Goal: Transaction & Acquisition: Purchase product/service

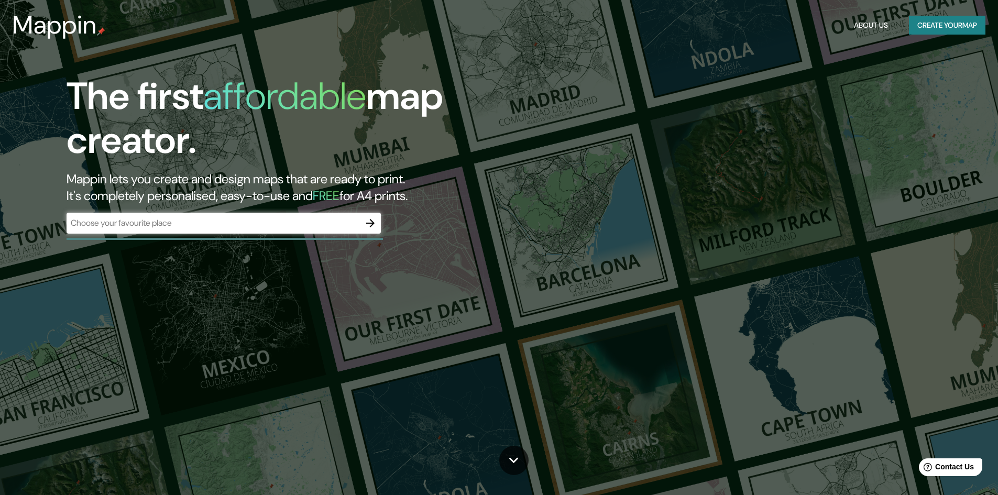
click at [207, 229] on div "​" at bounding box center [224, 223] width 314 height 21
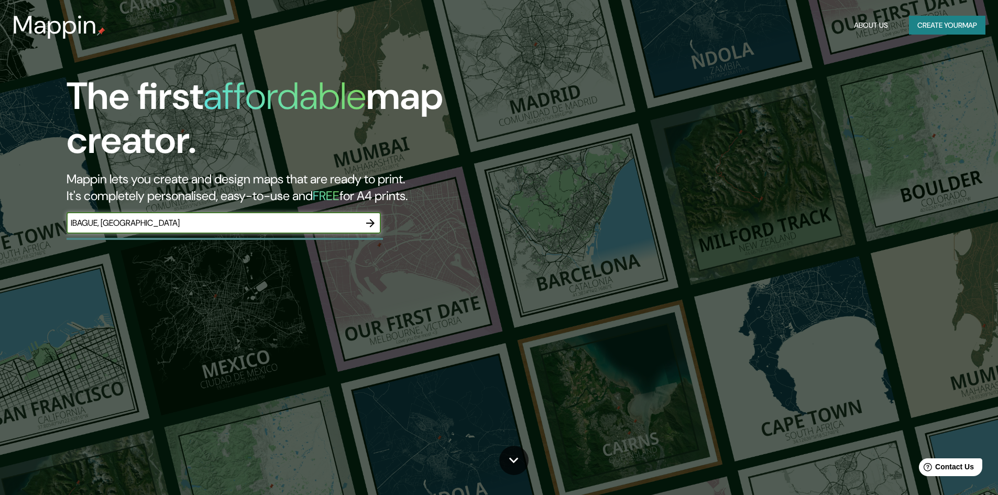
type input "IBAGUE, [GEOGRAPHIC_DATA]"
click at [372, 221] on icon "button" at bounding box center [370, 223] width 8 height 8
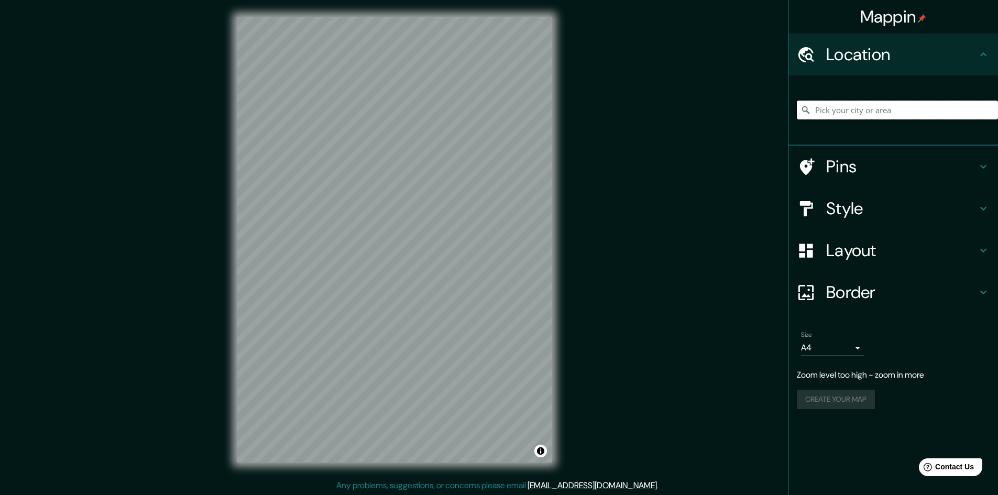
click at [861, 114] on input "Pick your city or area" at bounding box center [897, 110] width 201 height 19
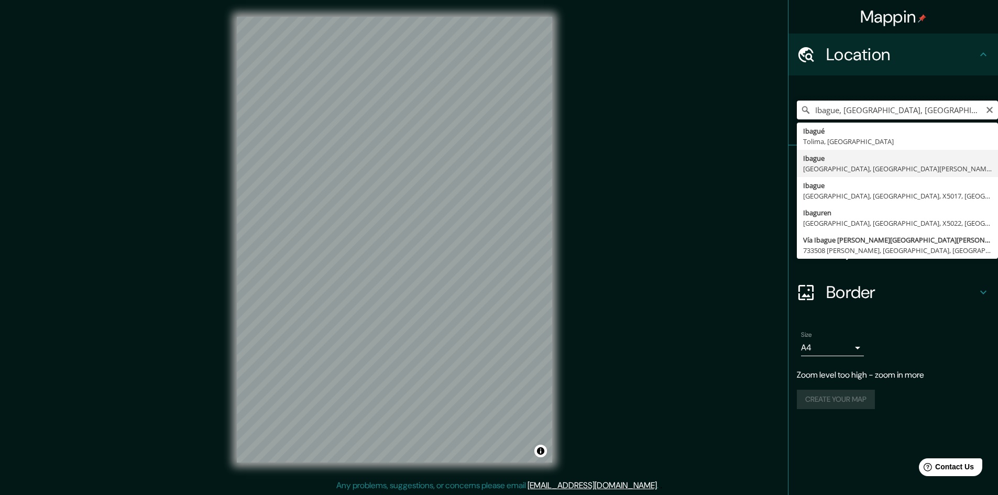
click at [867, 103] on input "Ibague, [GEOGRAPHIC_DATA], [GEOGRAPHIC_DATA][PERSON_NAME] 9160000, [GEOGRAPHIC_…" at bounding box center [897, 110] width 201 height 19
type input "Ibagué, [GEOGRAPHIC_DATA], [GEOGRAPHIC_DATA]"
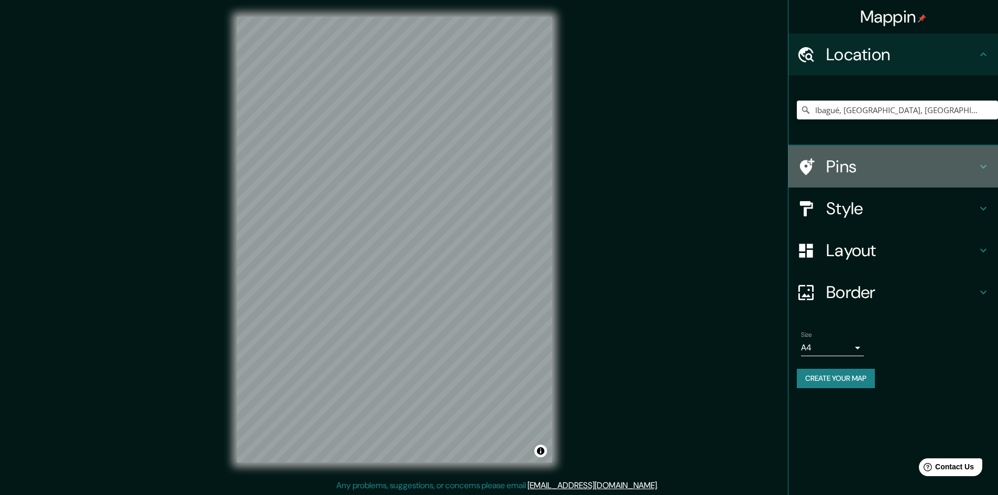
click at [979, 168] on icon at bounding box center [983, 166] width 13 height 13
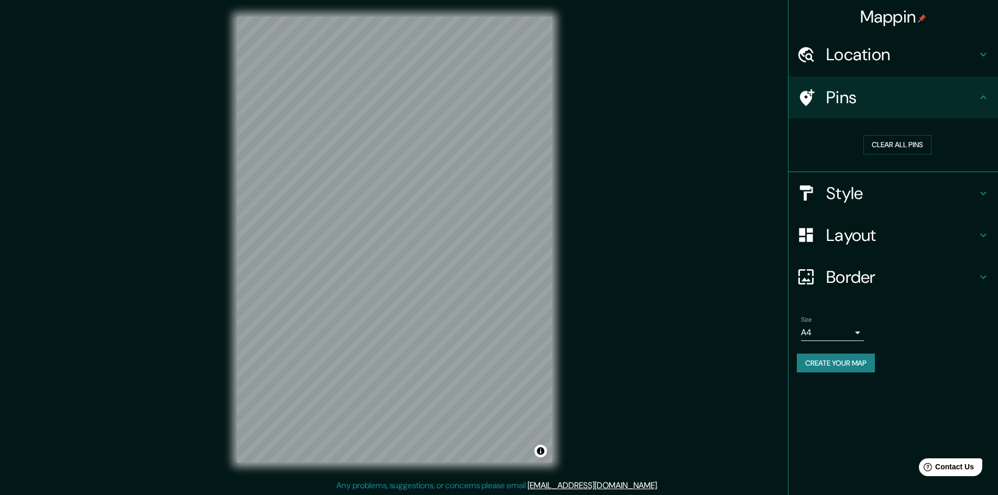
click at [986, 193] on icon at bounding box center [983, 193] width 13 height 13
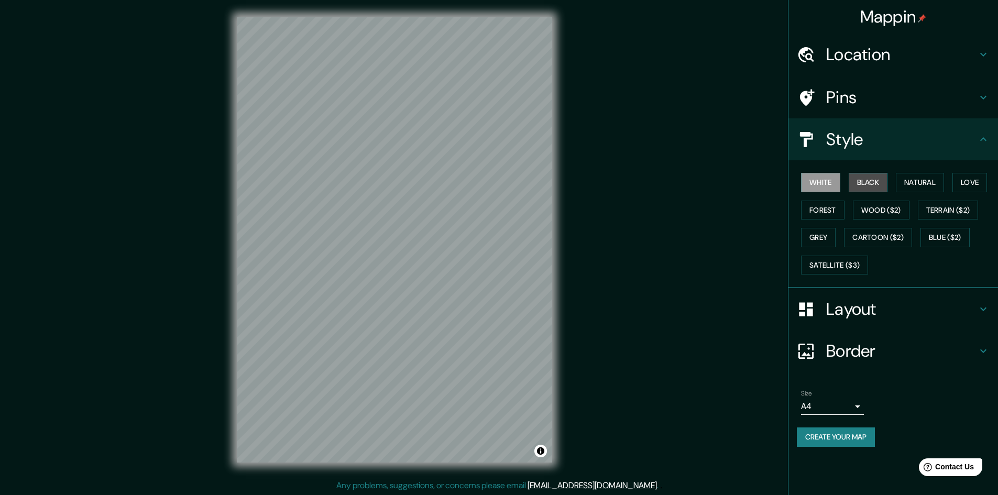
click at [871, 179] on button "Black" at bounding box center [868, 182] width 39 height 19
click at [930, 182] on button "Natural" at bounding box center [920, 182] width 48 height 19
click at [974, 182] on button "Love" at bounding box center [969, 182] width 35 height 19
click at [826, 212] on button "Forest" at bounding box center [822, 210] width 43 height 19
click at [889, 213] on button "Wood ($2)" at bounding box center [881, 210] width 57 height 19
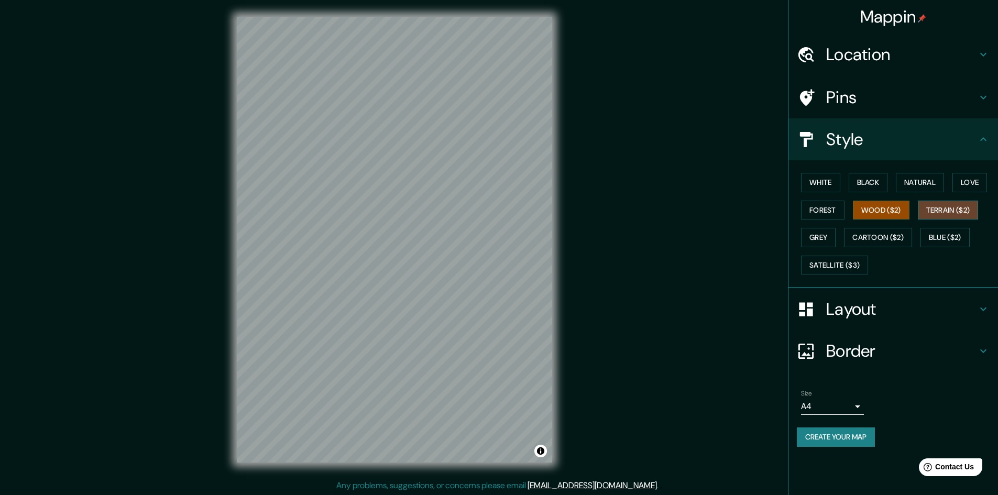
click at [954, 206] on button "Terrain ($2)" at bounding box center [948, 210] width 61 height 19
click at [951, 235] on button "Blue ($2)" at bounding box center [944, 237] width 49 height 19
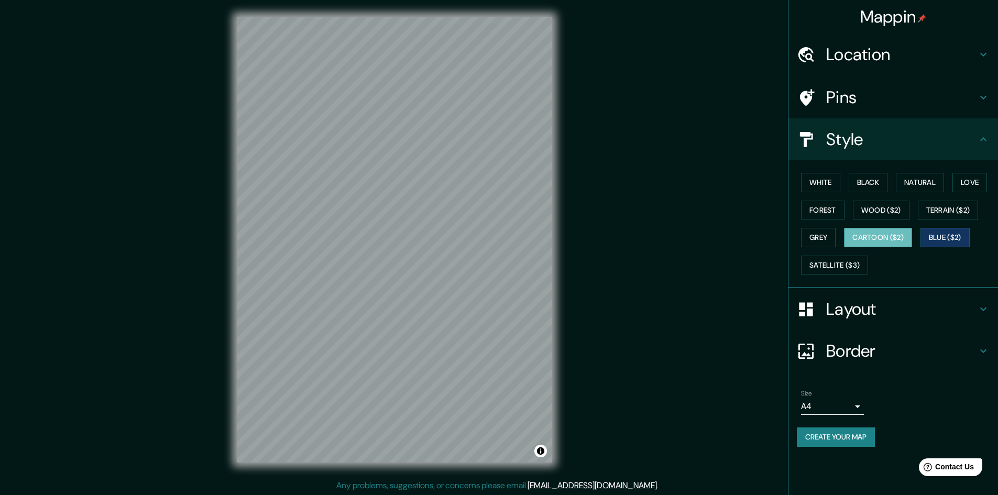
click at [887, 237] on button "Cartoon ($2)" at bounding box center [878, 237] width 68 height 19
click at [818, 239] on button "Grey" at bounding box center [818, 237] width 35 height 19
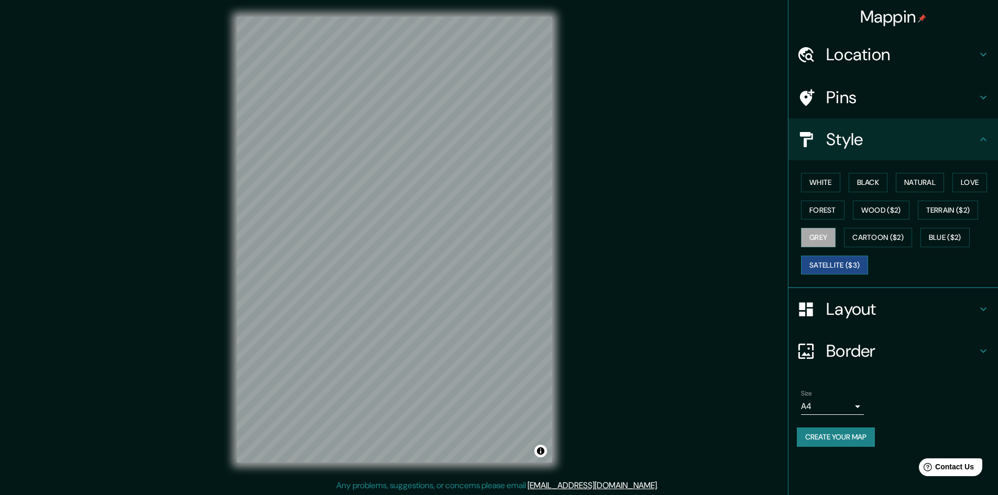
click at [838, 261] on button "Satellite ($3)" at bounding box center [834, 265] width 67 height 19
click at [990, 315] on div "Layout" at bounding box center [893, 309] width 210 height 42
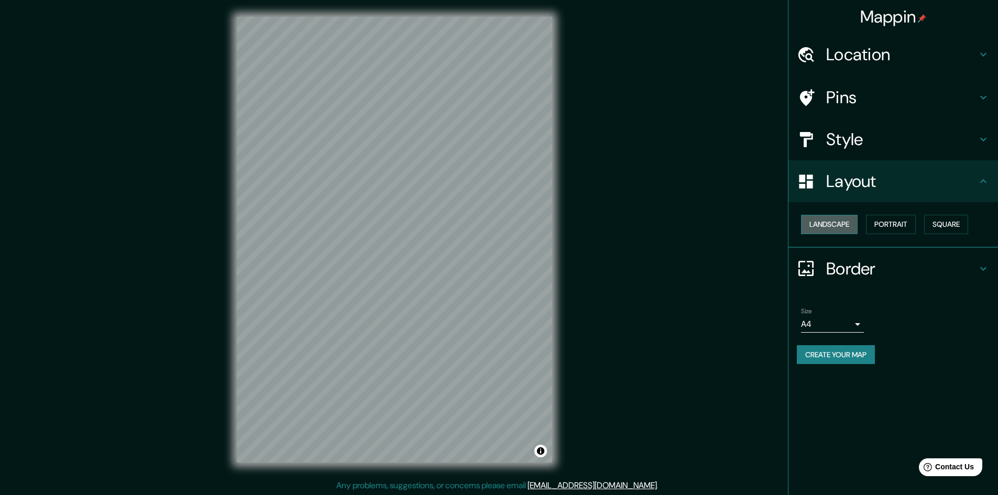
click at [835, 226] on button "Landscape" at bounding box center [829, 224] width 57 height 19
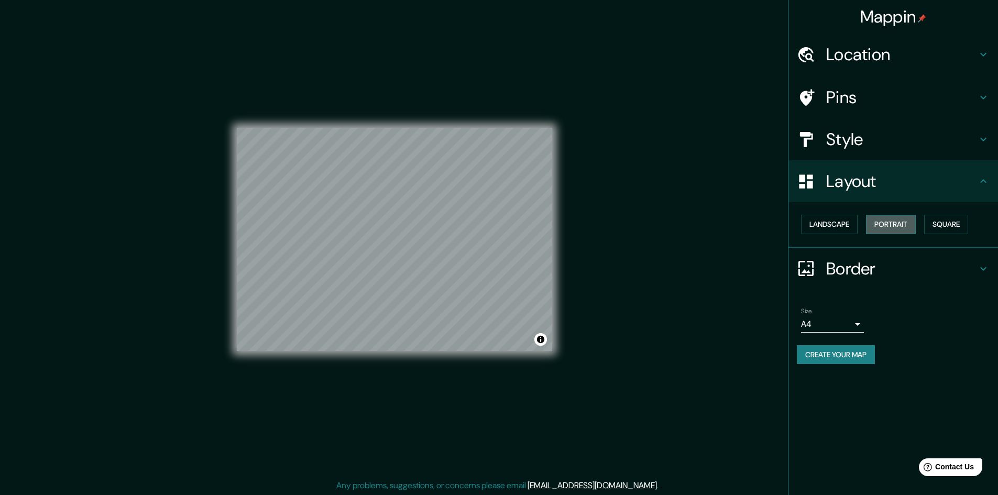
click at [896, 226] on button "Portrait" at bounding box center [891, 224] width 50 height 19
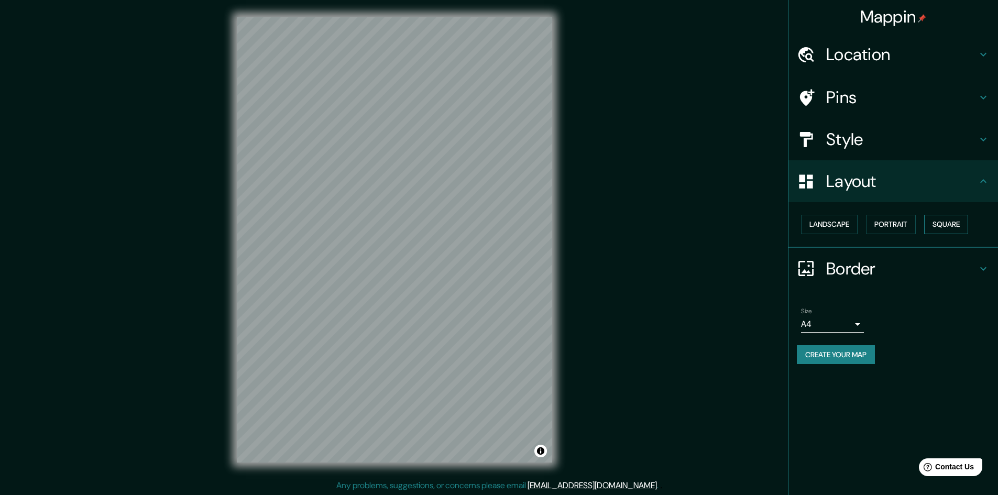
click at [964, 222] on button "Square" at bounding box center [946, 224] width 44 height 19
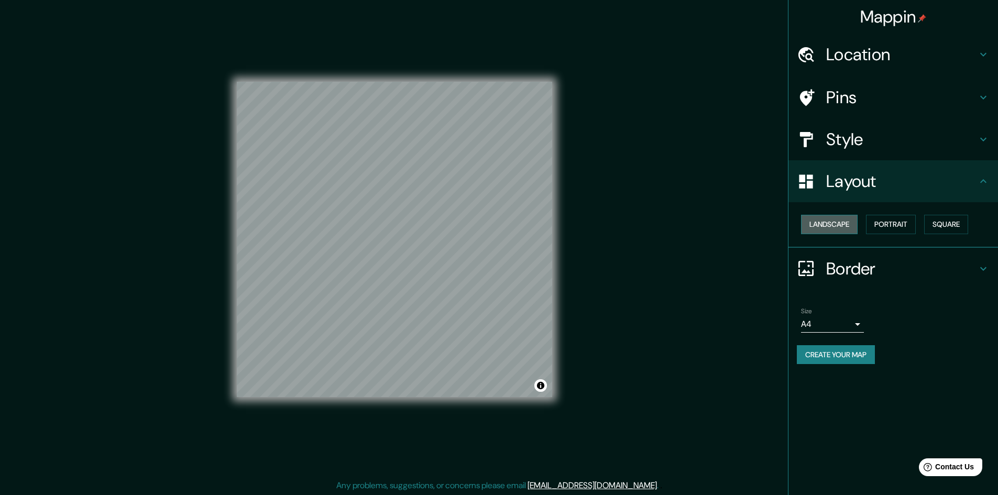
click at [815, 227] on button "Landscape" at bounding box center [829, 224] width 57 height 19
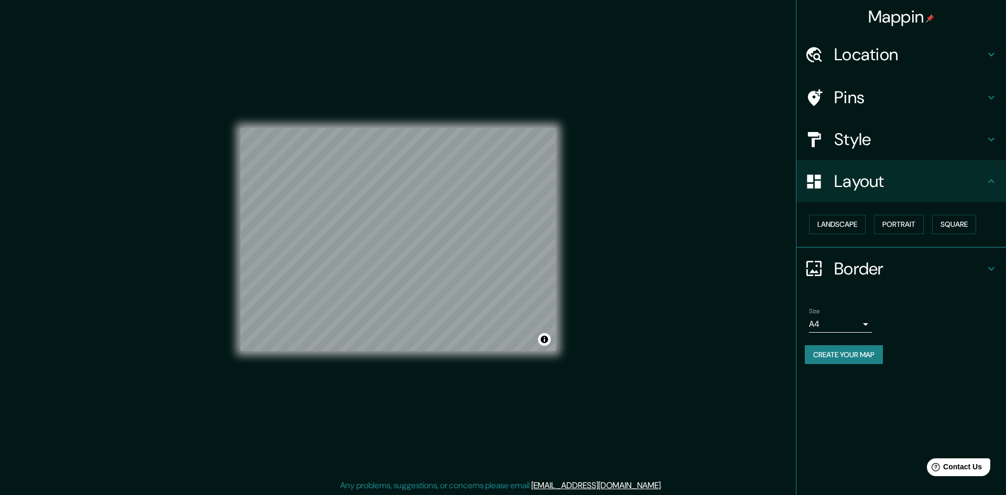
click at [855, 324] on body "Mappin Location [GEOGRAPHIC_DATA], [GEOGRAPHIC_DATA], [GEOGRAPHIC_DATA] Pins St…" at bounding box center [503, 247] width 1006 height 495
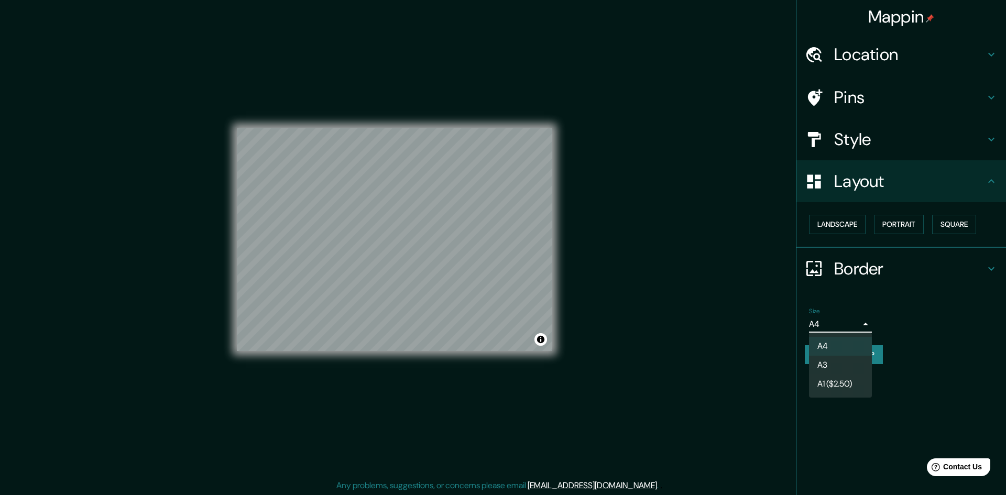
click at [838, 366] on li "A3" at bounding box center [840, 365] width 63 height 19
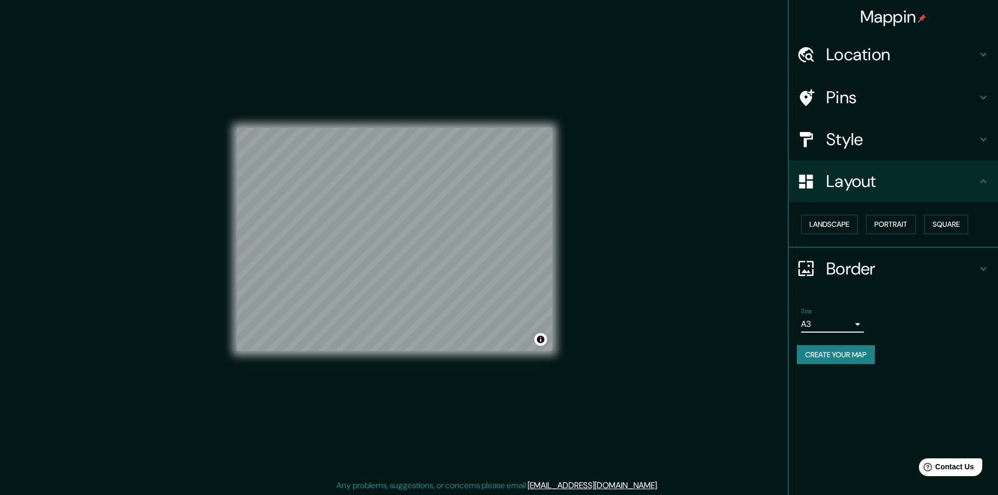
click at [859, 322] on body "Mappin Location [GEOGRAPHIC_DATA], [GEOGRAPHIC_DATA], [GEOGRAPHIC_DATA] Pins St…" at bounding box center [499, 247] width 998 height 495
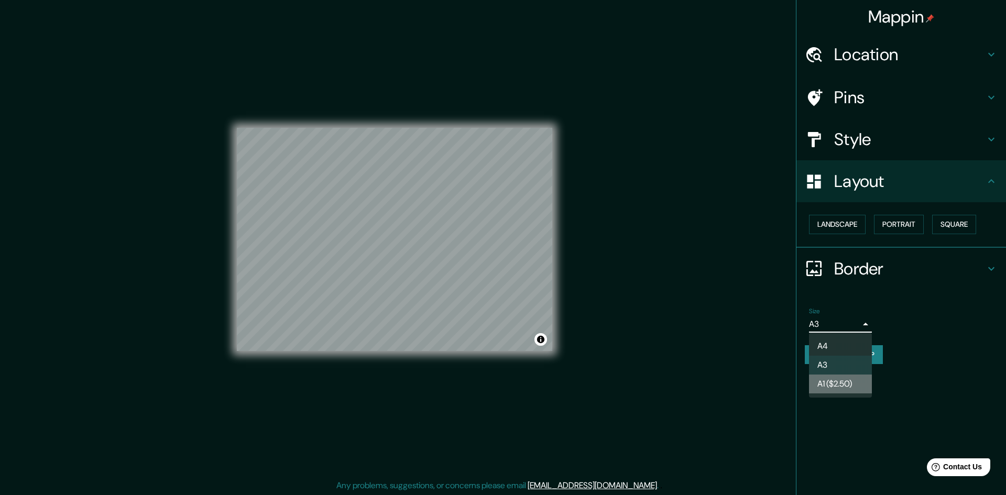
click at [837, 386] on li "A1 ($2.50)" at bounding box center [840, 384] width 63 height 19
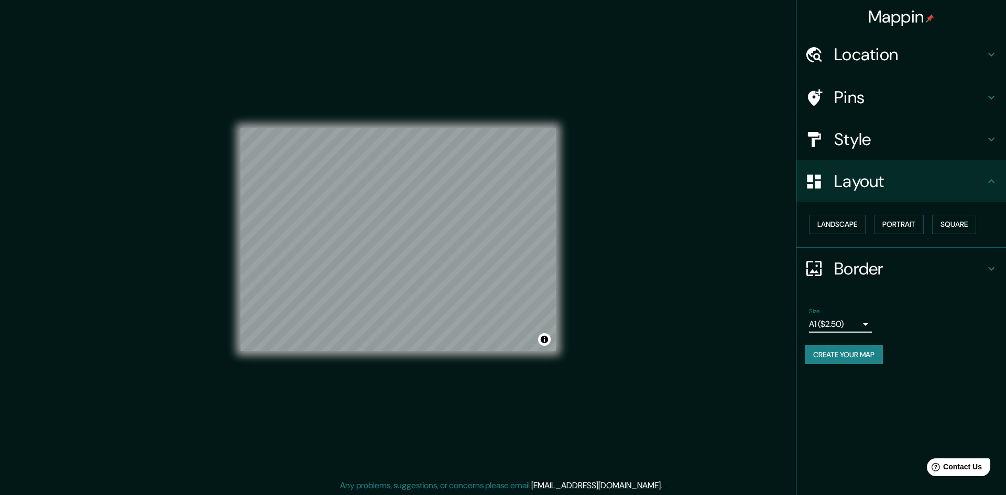
click at [859, 322] on body "Mappin Location [GEOGRAPHIC_DATA], [GEOGRAPHIC_DATA], [GEOGRAPHIC_DATA] Pins St…" at bounding box center [503, 247] width 1006 height 495
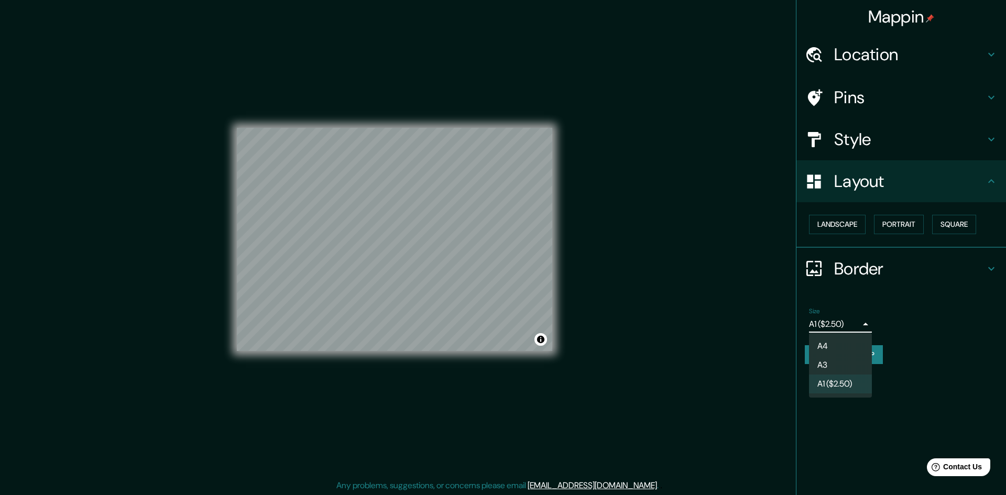
click at [832, 347] on li "A4" at bounding box center [840, 346] width 63 height 19
type input "single"
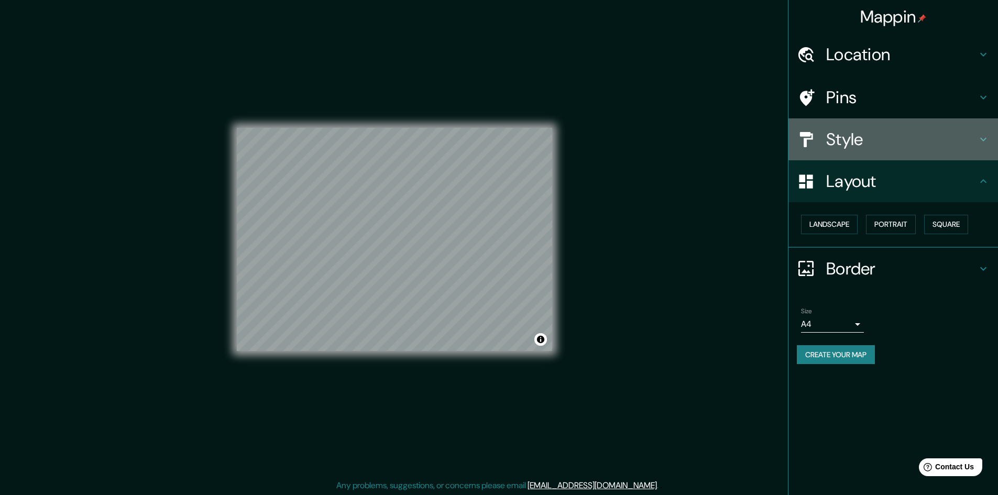
click at [923, 132] on h4 "Style" at bounding box center [901, 139] width 151 height 21
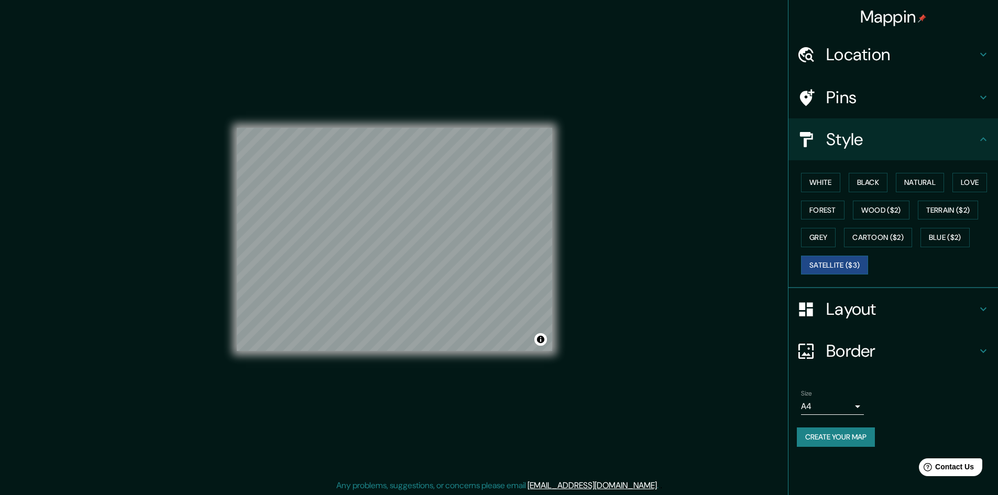
click at [641, 265] on div "Mappin Location [GEOGRAPHIC_DATA], [GEOGRAPHIC_DATA], [GEOGRAPHIC_DATA] Pins St…" at bounding box center [499, 248] width 998 height 496
click at [873, 181] on button "Black" at bounding box center [868, 182] width 39 height 19
click at [828, 181] on button "White" at bounding box center [820, 182] width 39 height 19
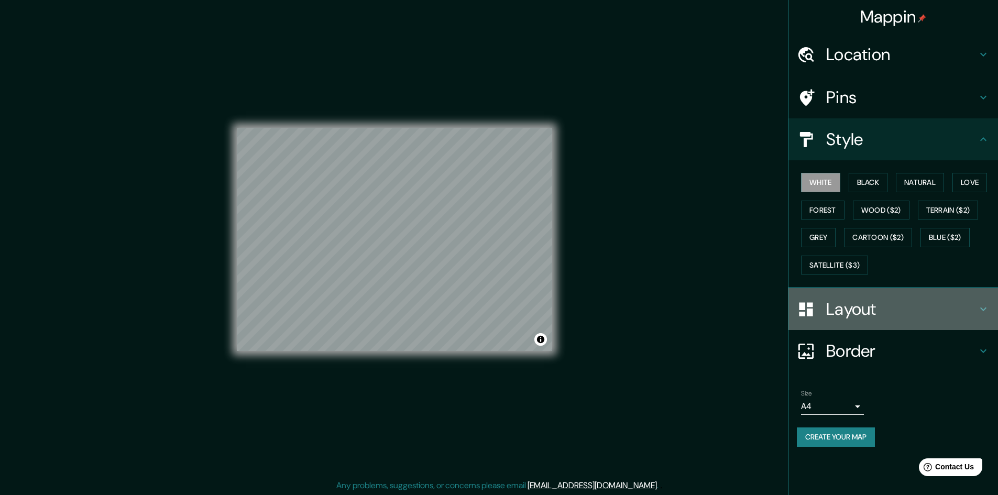
click at [984, 304] on icon at bounding box center [983, 309] width 13 height 13
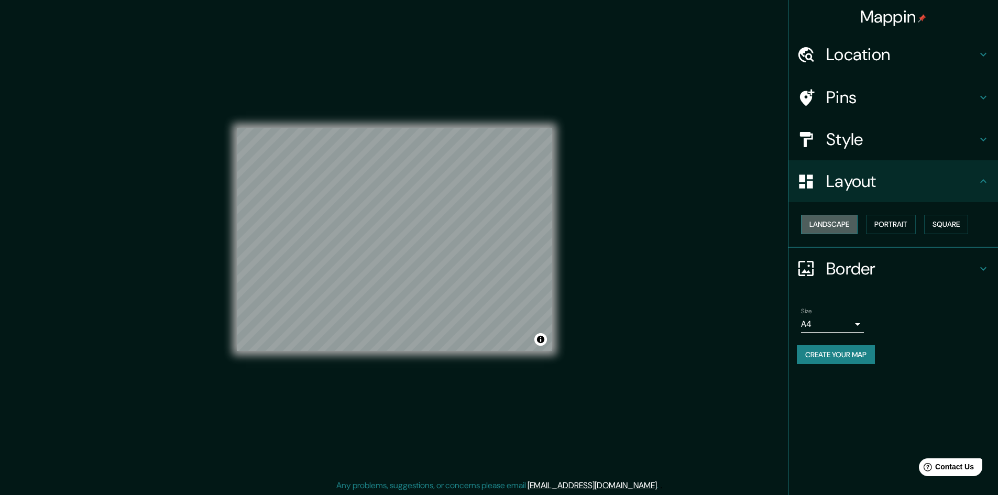
click at [835, 223] on button "Landscape" at bounding box center [829, 224] width 57 height 19
click at [899, 219] on button "Portrait" at bounding box center [891, 224] width 50 height 19
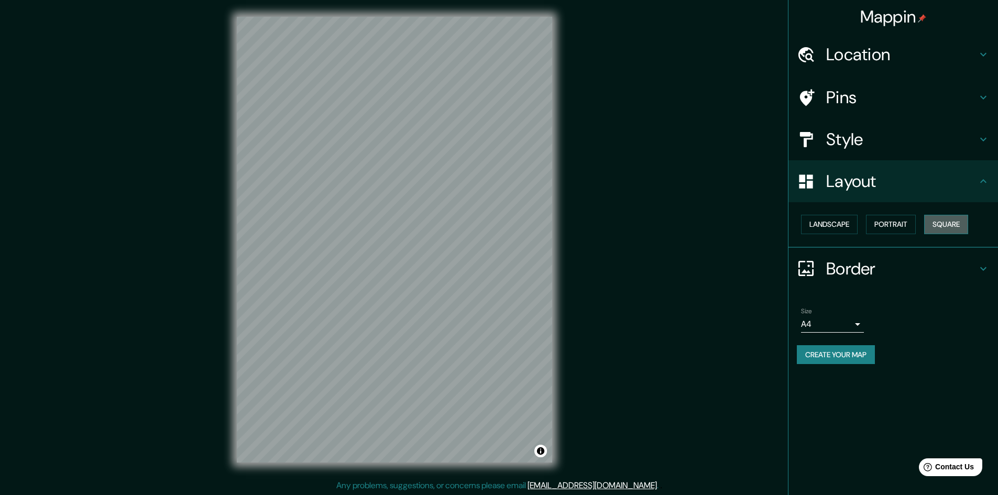
click at [945, 220] on button "Square" at bounding box center [946, 224] width 44 height 19
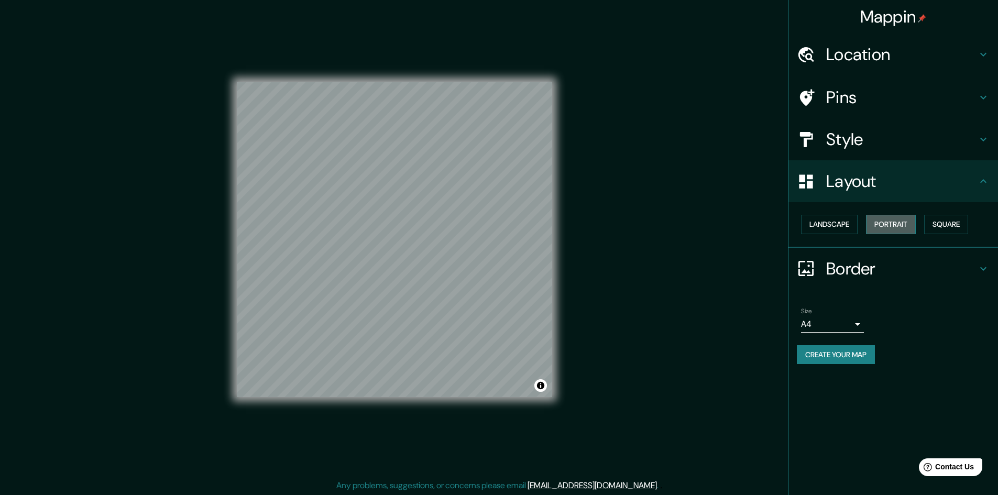
click at [888, 223] on button "Portrait" at bounding box center [891, 224] width 50 height 19
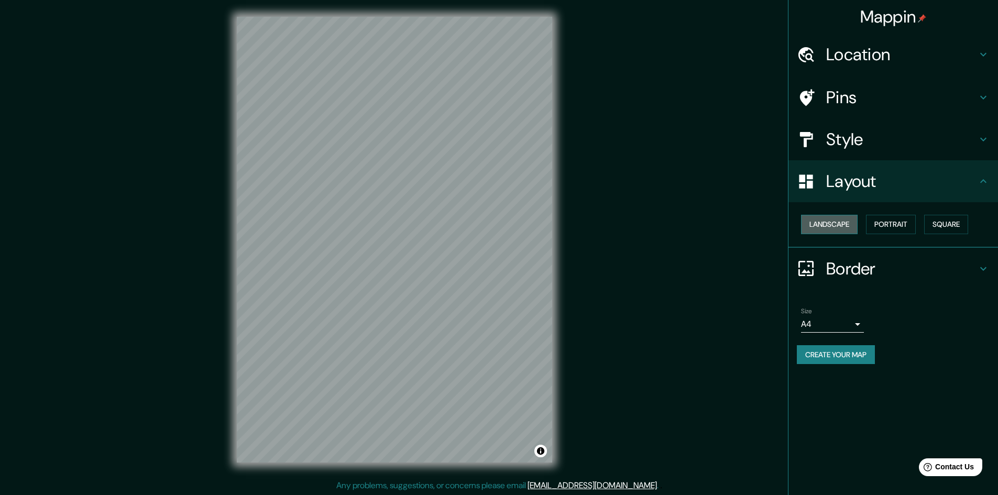
click at [835, 227] on button "Landscape" at bounding box center [829, 224] width 57 height 19
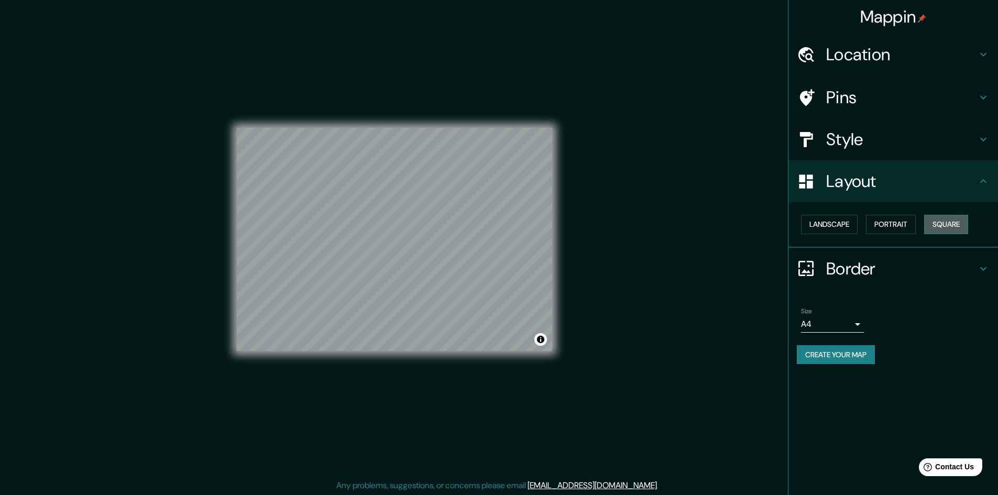
click at [948, 220] on button "Square" at bounding box center [946, 224] width 44 height 19
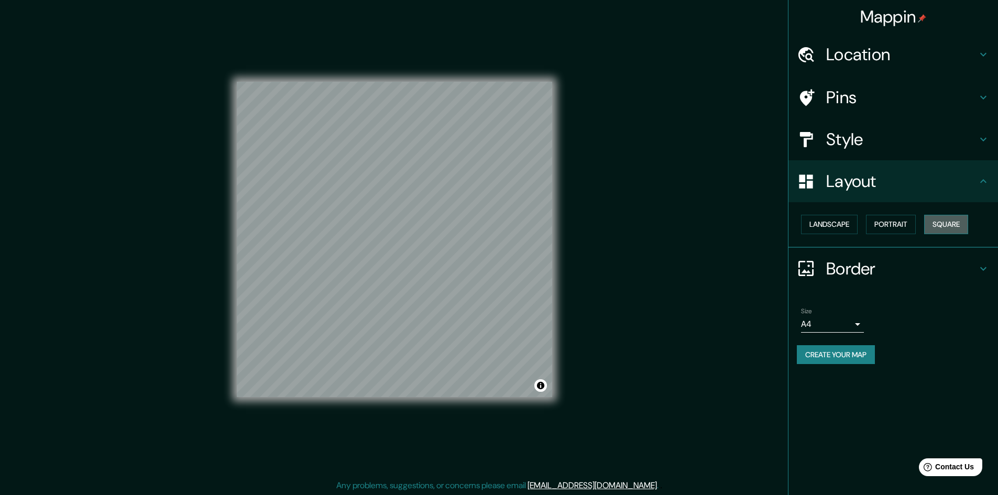
click at [941, 226] on button "Square" at bounding box center [946, 224] width 44 height 19
click at [905, 228] on button "Portrait" at bounding box center [891, 224] width 50 height 19
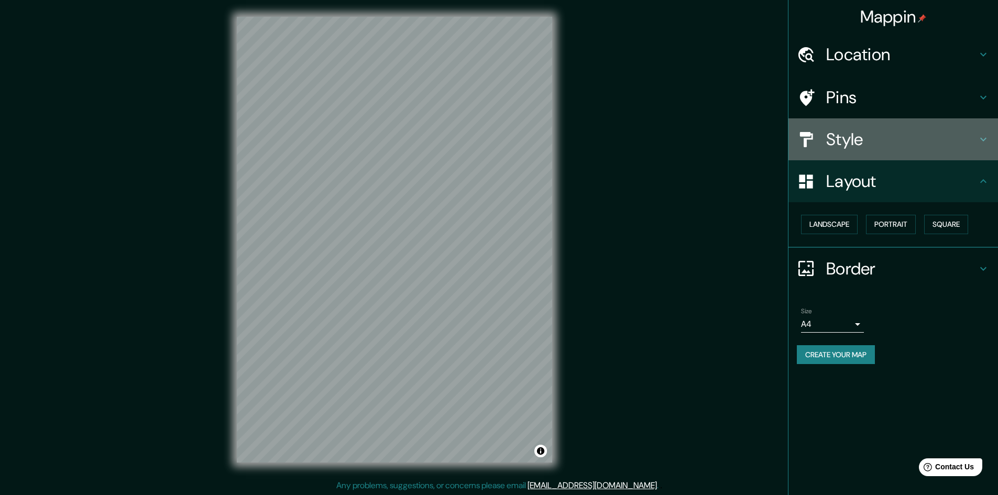
click at [981, 137] on icon at bounding box center [983, 139] width 13 height 13
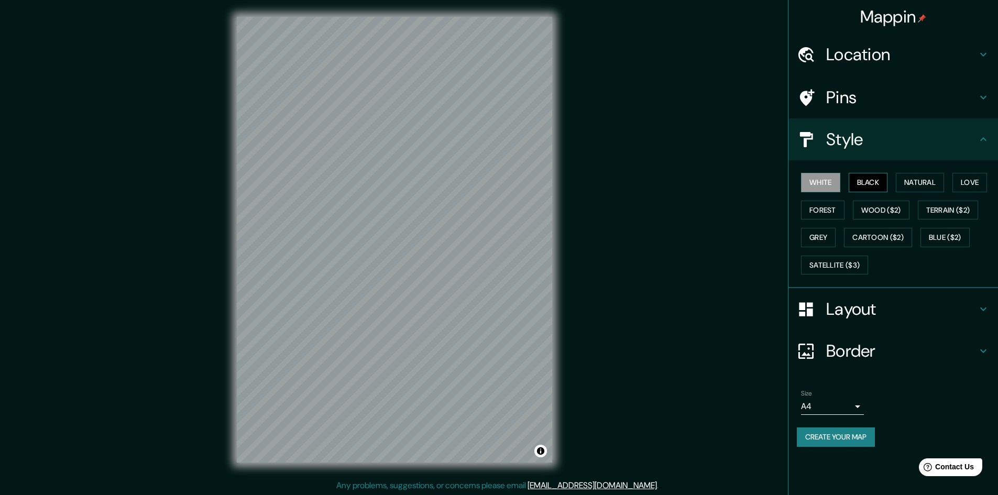
click at [877, 182] on button "Black" at bounding box center [868, 182] width 39 height 19
click at [835, 268] on button "Satellite ($3)" at bounding box center [834, 265] width 67 height 19
click at [815, 229] on button "Grey" at bounding box center [818, 237] width 35 height 19
click at [898, 238] on button "Cartoon ($2)" at bounding box center [878, 237] width 68 height 19
click at [945, 238] on button "Blue ($2)" at bounding box center [944, 237] width 49 height 19
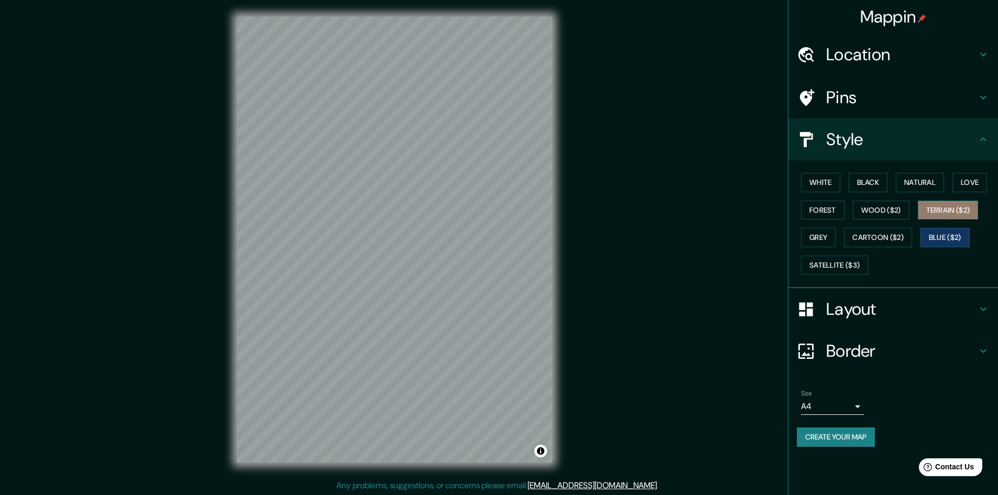
click at [928, 212] on button "Terrain ($2)" at bounding box center [948, 210] width 61 height 19
click at [830, 266] on button "Satellite ($3)" at bounding box center [834, 265] width 67 height 19
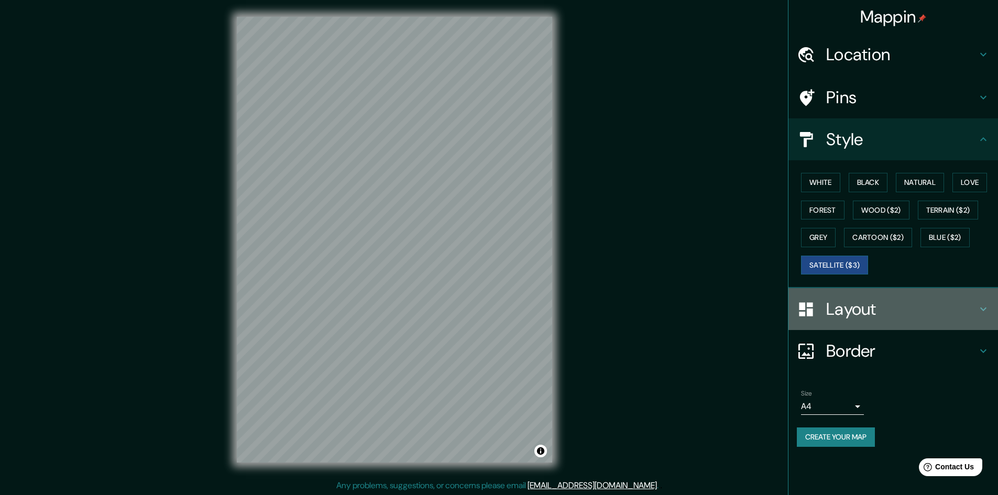
click at [983, 313] on icon at bounding box center [983, 309] width 13 height 13
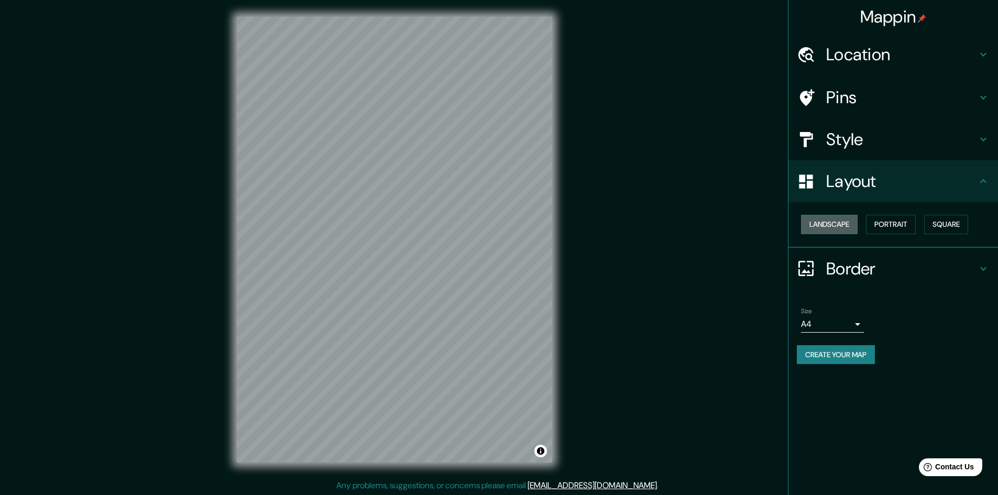
click at [841, 221] on button "Landscape" at bounding box center [829, 224] width 57 height 19
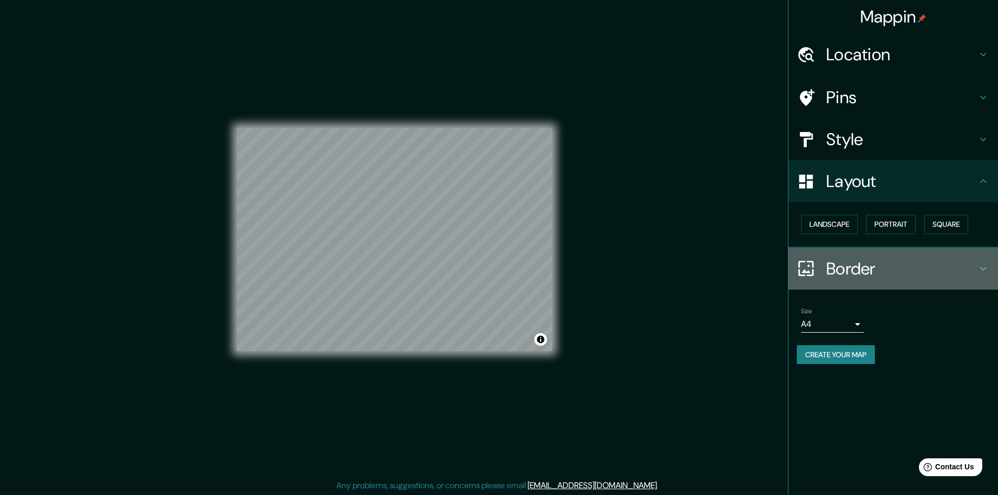
click at [981, 267] on icon at bounding box center [983, 268] width 13 height 13
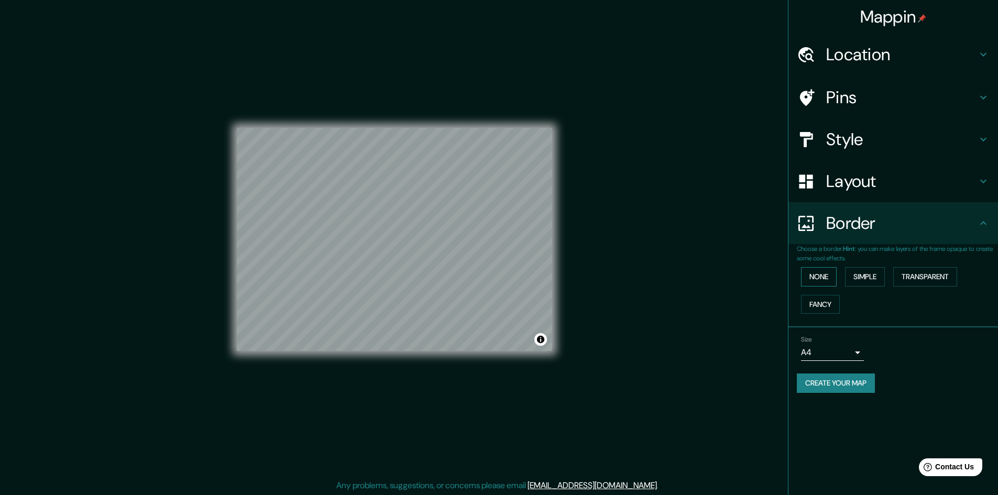
click at [823, 277] on button "None" at bounding box center [819, 276] width 36 height 19
click at [863, 273] on button "Simple" at bounding box center [865, 276] width 40 height 19
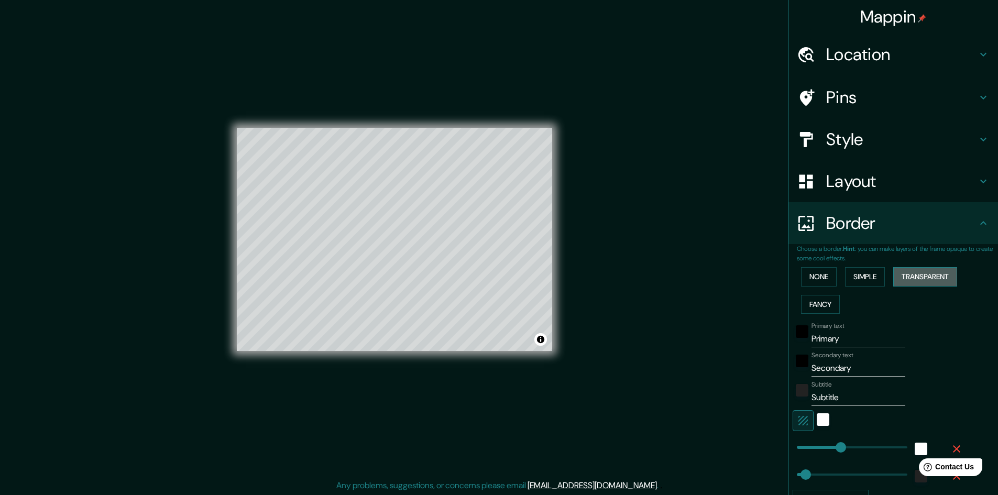
click at [929, 275] on button "Transparent" at bounding box center [925, 276] width 64 height 19
click at [808, 305] on button "Fancy" at bounding box center [820, 304] width 39 height 19
click at [815, 273] on button "None" at bounding box center [819, 276] width 36 height 19
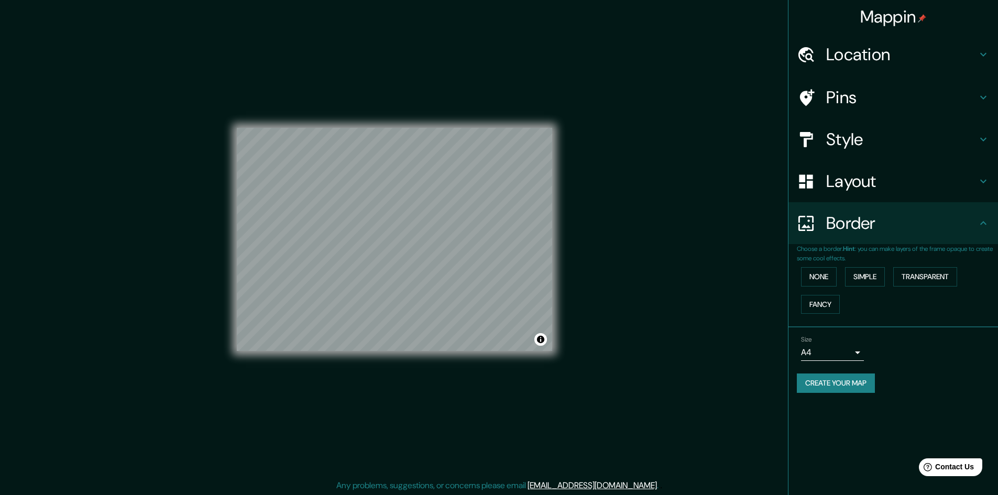
click at [651, 193] on div "Mappin Location [GEOGRAPHIC_DATA], [GEOGRAPHIC_DATA], [GEOGRAPHIC_DATA] Pins St…" at bounding box center [499, 248] width 998 height 496
drag, startPoint x: 841, startPoint y: 5, endPoint x: 714, endPoint y: 72, distance: 143.2
click at [714, 72] on div "Mappin Location [GEOGRAPHIC_DATA], [GEOGRAPHIC_DATA], [GEOGRAPHIC_DATA] Pins St…" at bounding box center [499, 248] width 998 height 496
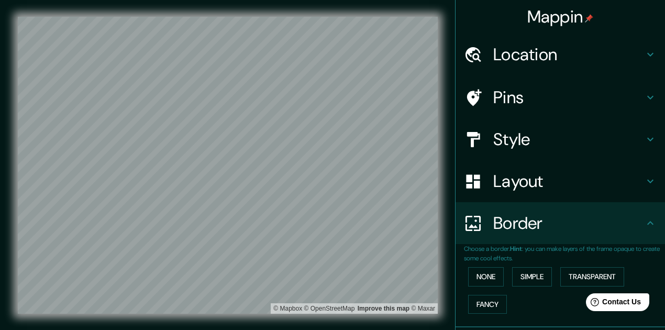
click at [647, 180] on icon at bounding box center [650, 181] width 13 height 13
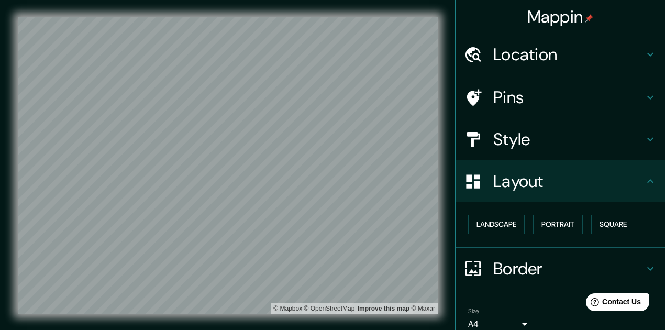
click at [647, 180] on icon at bounding box center [650, 181] width 13 height 13
click at [647, 140] on icon at bounding box center [650, 140] width 6 height 4
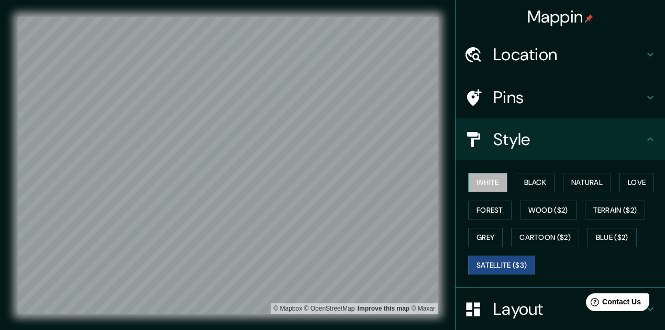
click at [485, 185] on button "White" at bounding box center [487, 182] width 39 height 19
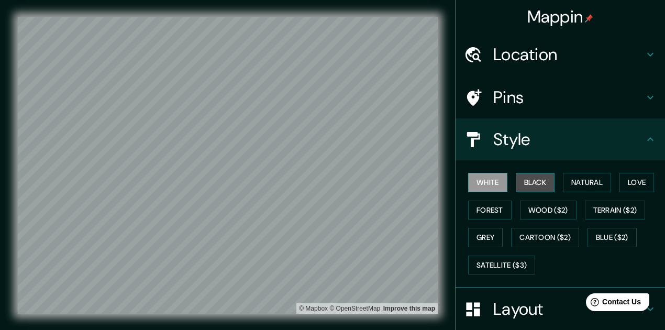
click at [533, 185] on button "Black" at bounding box center [535, 182] width 39 height 19
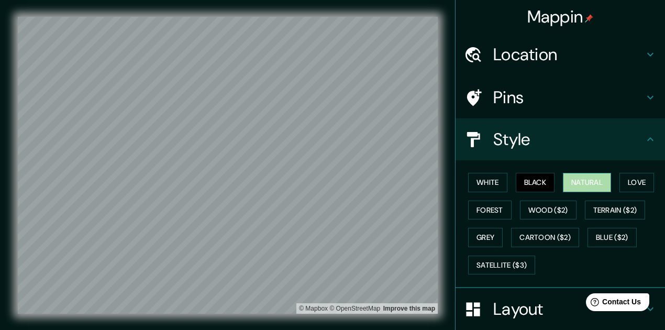
click at [579, 184] on button "Natural" at bounding box center [587, 182] width 48 height 19
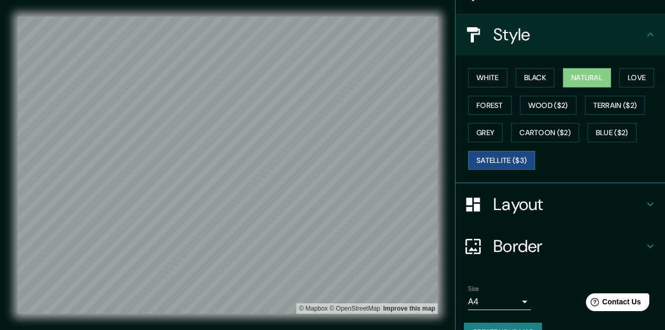
click at [511, 163] on button "Satellite ($3)" at bounding box center [501, 160] width 67 height 19
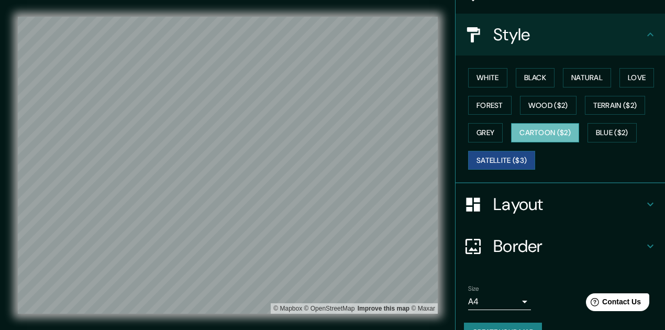
scroll to position [0, 0]
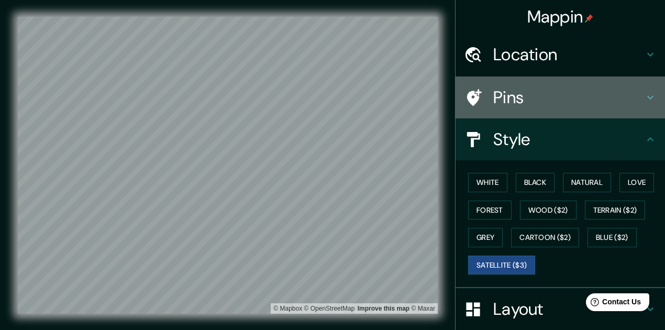
click at [639, 95] on h4 "Pins" at bounding box center [568, 97] width 151 height 21
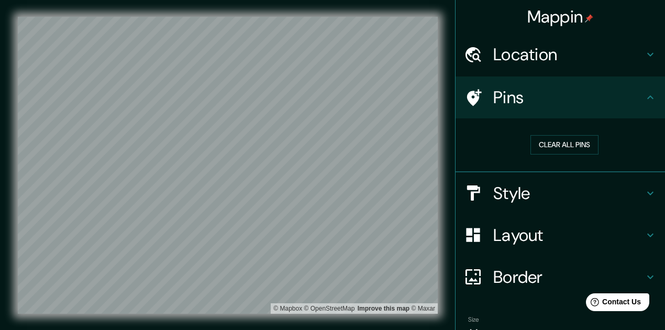
click at [639, 95] on h4 "Pins" at bounding box center [568, 97] width 151 height 21
click at [647, 54] on icon at bounding box center [650, 55] width 6 height 4
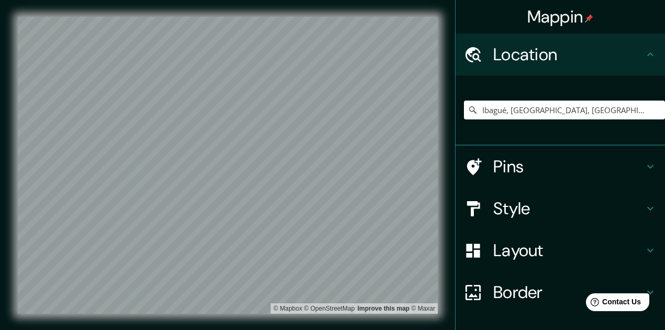
click at [645, 54] on icon at bounding box center [650, 54] width 13 height 13
click at [644, 256] on icon at bounding box center [650, 250] width 13 height 13
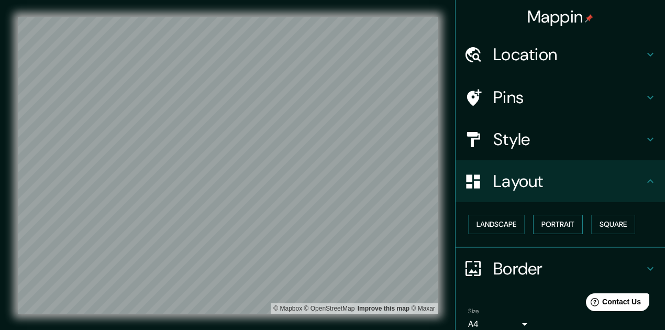
scroll to position [46, 0]
